Goal: Transaction & Acquisition: Subscribe to service/newsletter

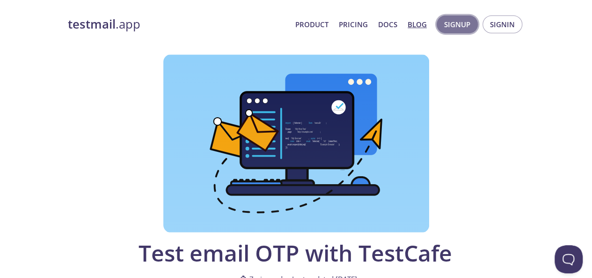
click at [468, 24] on span "Signup" at bounding box center [457, 24] width 26 height 12
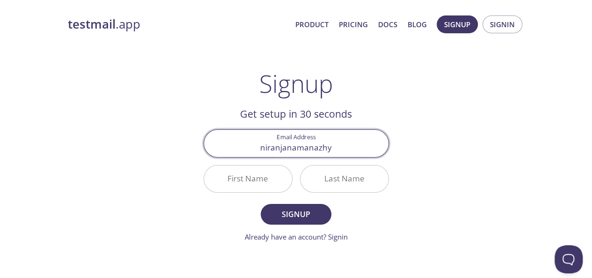
type input "niranjanamanazhy#"
type input "[EMAIL_ADDRESS][DOMAIN_NAME]"
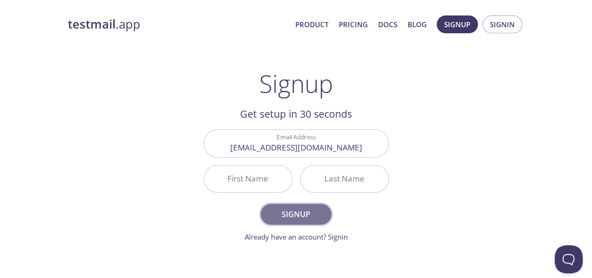
click at [314, 215] on span "Signup" at bounding box center [296, 213] width 50 height 13
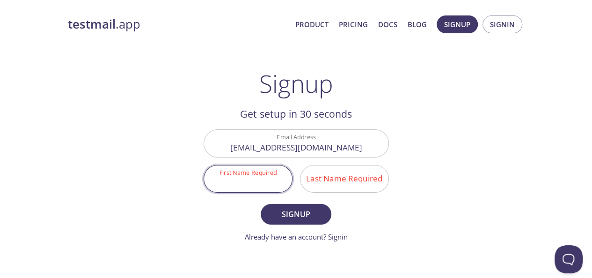
click at [249, 185] on input "First Name Required" at bounding box center [248, 178] width 88 height 27
type input "[PERSON_NAME]"
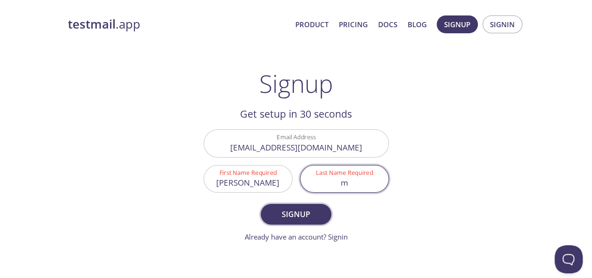
type input "m"
click at [298, 213] on span "Signup" at bounding box center [296, 213] width 50 height 13
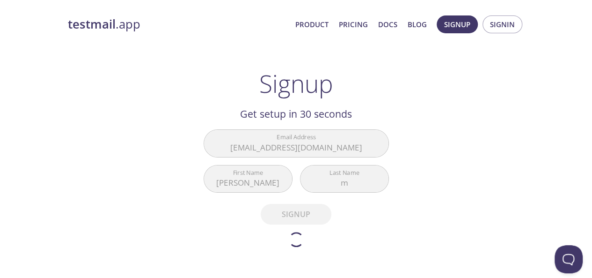
click at [422, 142] on div "testmail .app Product Pricing Docs Blog Signup Signin Signup Get setup in 30 se…" at bounding box center [297, 226] width 480 height 435
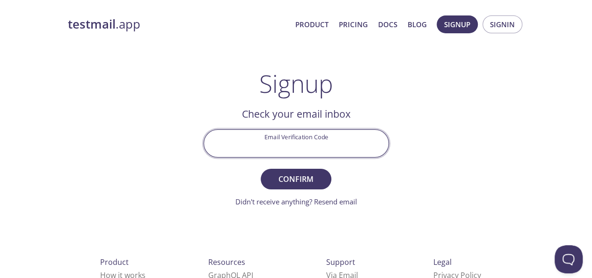
click at [318, 139] on input "Email Verification Code" at bounding box center [296, 143] width 185 height 27
type input "KF26K76"
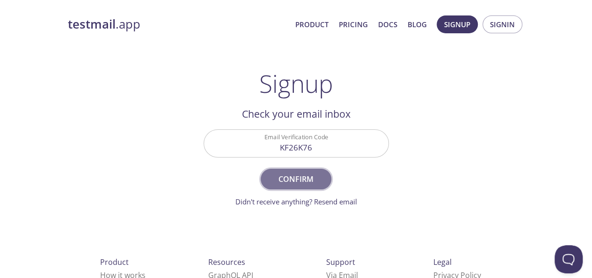
click at [314, 174] on span "Confirm" at bounding box center [296, 178] width 50 height 13
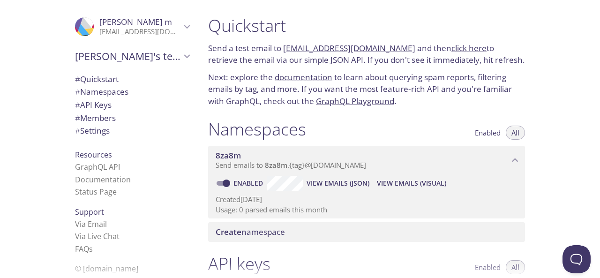
click at [181, 25] on icon "Niranjana m" at bounding box center [187, 27] width 12 height 12
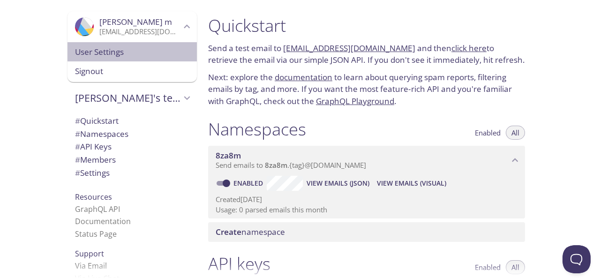
click at [117, 56] on span "User Settings" at bounding box center [132, 52] width 114 height 12
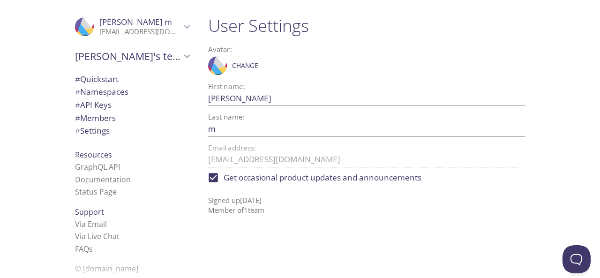
click at [214, 176] on input "Get occasional product updates and announcements" at bounding box center [213, 177] width 21 height 21
checkbox input "false"
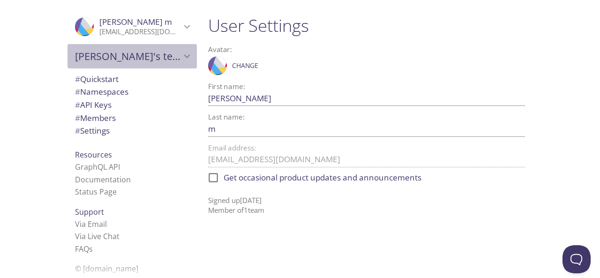
click at [172, 55] on span "[PERSON_NAME]'s team" at bounding box center [128, 56] width 106 height 13
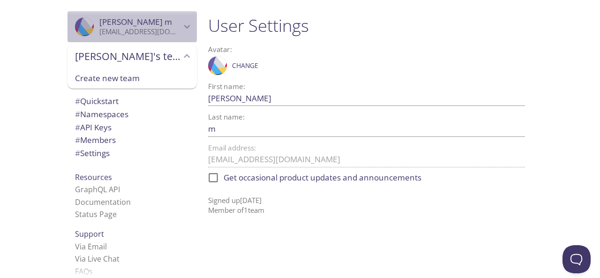
click at [181, 25] on icon "Niranjana m" at bounding box center [187, 27] width 12 height 12
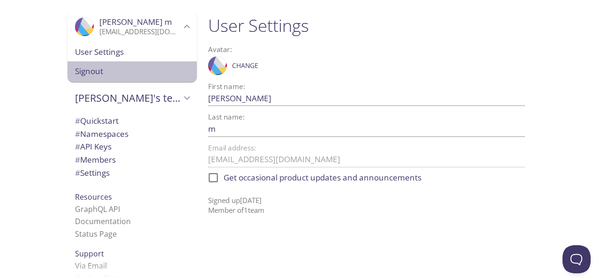
click at [103, 66] on span "Signout" at bounding box center [132, 71] width 114 height 12
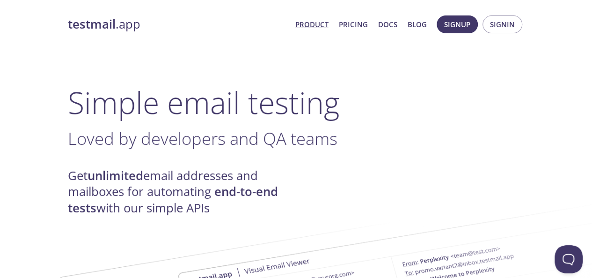
click at [376, 130] on h3 "Loved by developers and QA teams ." at bounding box center [296, 138] width 457 height 21
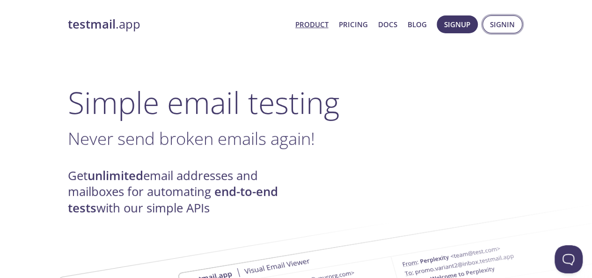
click at [514, 29] on span "Signin" at bounding box center [502, 24] width 25 height 12
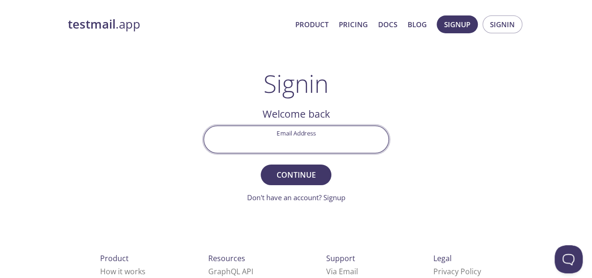
click at [331, 147] on input "Email Address" at bounding box center [296, 139] width 185 height 27
type input "[EMAIL_ADDRESS][DOMAIN_NAME]"
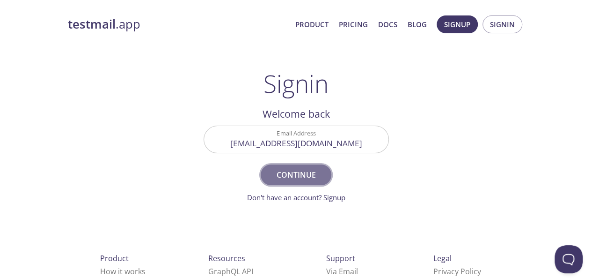
click at [295, 177] on span "Continue" at bounding box center [296, 174] width 50 height 13
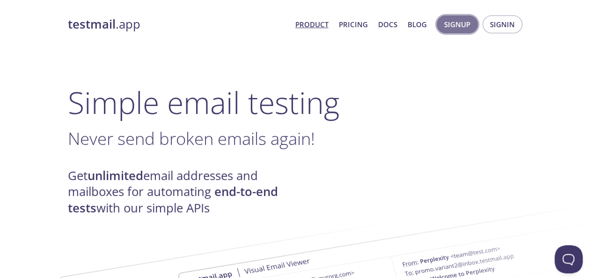
click at [464, 25] on span "Signup" at bounding box center [457, 24] width 26 height 12
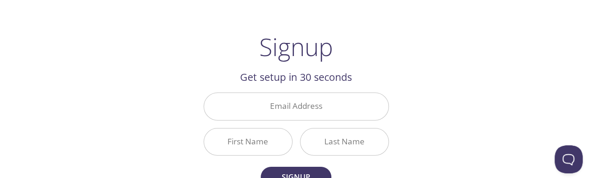
scroll to position [41, 0]
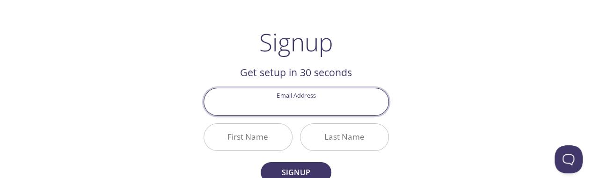
click at [309, 95] on input "Email Address" at bounding box center [296, 102] width 185 height 27
type input "[EMAIL_ADDRESS][DOMAIN_NAME]"
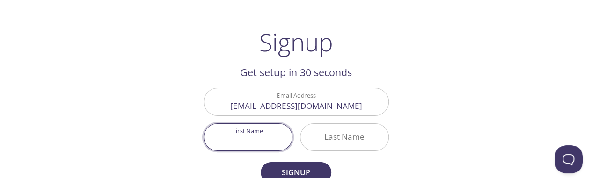
click at [271, 132] on input "First Name" at bounding box center [248, 137] width 88 height 27
type input "[PERSON_NAME]"
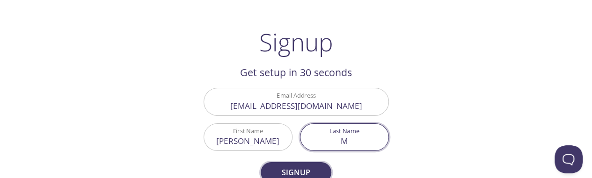
type input "M"
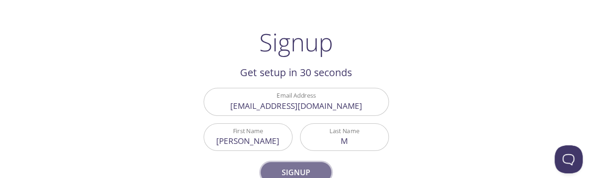
click at [289, 169] on span "Signup" at bounding box center [296, 172] width 50 height 13
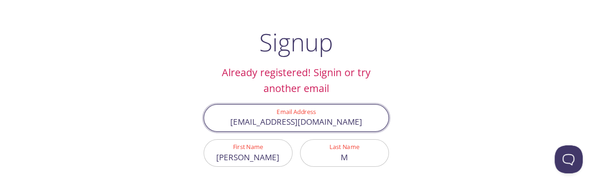
click at [285, 126] on input "[EMAIL_ADDRESS][DOMAIN_NAME]" at bounding box center [296, 118] width 185 height 27
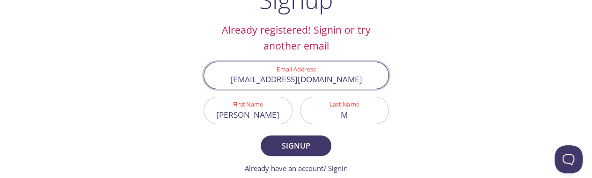
scroll to position [97, 0]
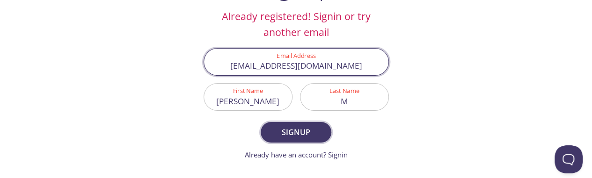
type input "[EMAIL_ADDRESS][DOMAIN_NAME]"
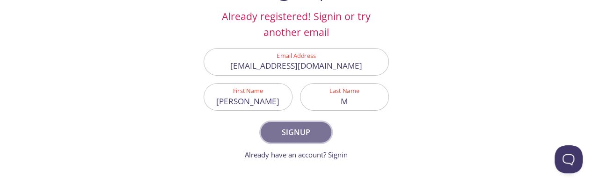
click at [314, 134] on span "Signup" at bounding box center [296, 132] width 50 height 13
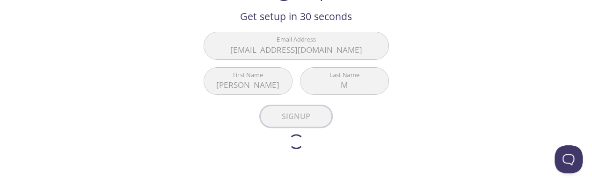
click at [314, 134] on div at bounding box center [296, 141] width 103 height 15
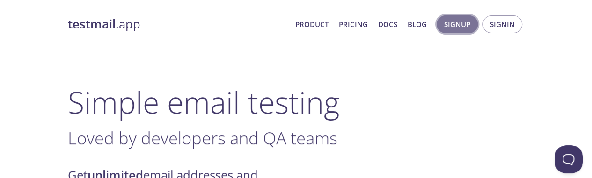
click at [470, 22] on span "Signup" at bounding box center [457, 24] width 26 height 12
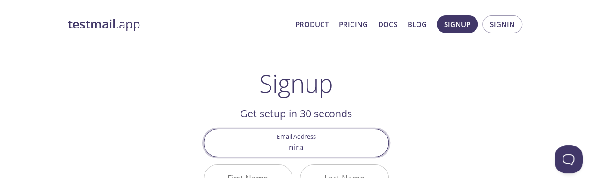
type input "[EMAIL_ADDRESS][DOMAIN_NAME]"
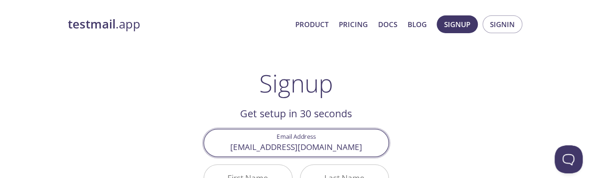
scroll to position [13, 0]
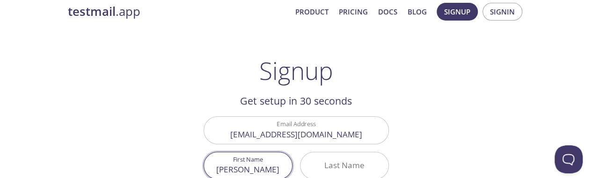
type input "[PERSON_NAME]"
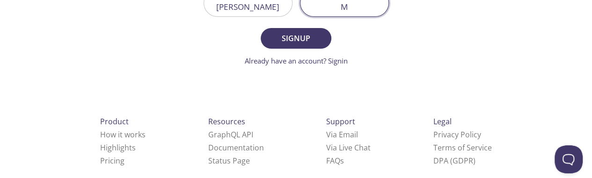
scroll to position [178, 0]
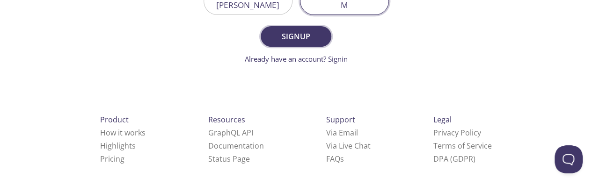
type input "M"
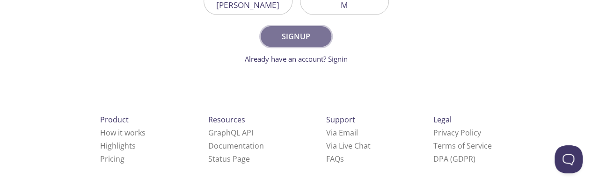
click at [287, 42] on span "Signup" at bounding box center [296, 36] width 50 height 13
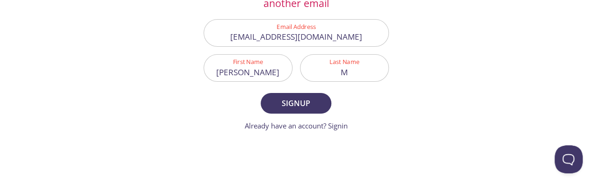
scroll to position [128, 0]
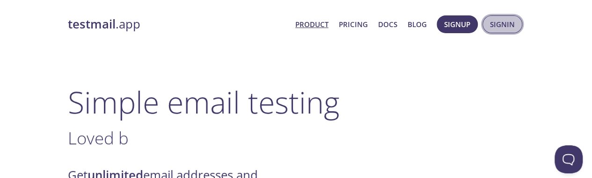
click at [515, 27] on span "Signin" at bounding box center [502, 24] width 25 height 12
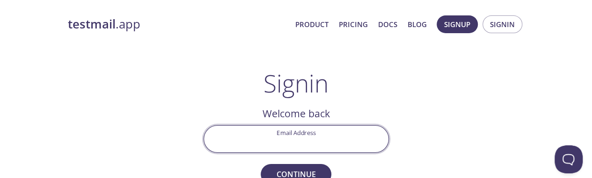
click at [339, 139] on input "Email Address" at bounding box center [296, 139] width 185 height 27
type input "[EMAIL_ADDRESS][DOMAIN_NAME]"
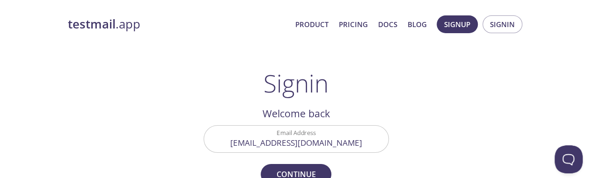
click at [380, 114] on h2 "Welcome back" at bounding box center [296, 114] width 185 height 16
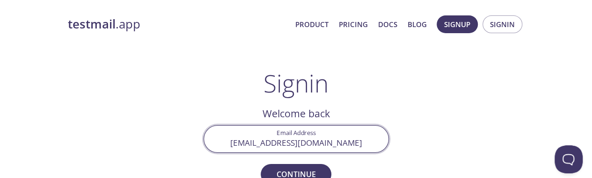
click at [310, 144] on input "[EMAIL_ADDRESS][DOMAIN_NAME]" at bounding box center [296, 139] width 185 height 27
